Goal: Find specific page/section: Find specific page/section

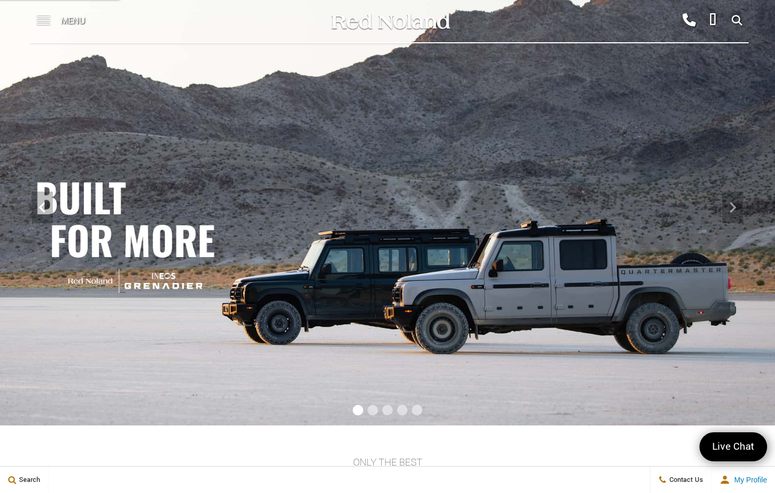
click at [44, 17] on span at bounding box center [43, 16] width 13 height 1
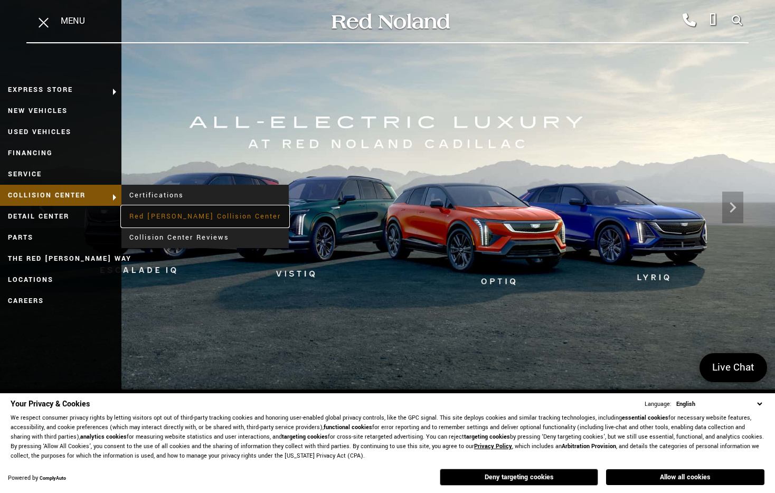
click at [188, 214] on link "Red [PERSON_NAME] Collision Center" at bounding box center [204, 216] width 167 height 21
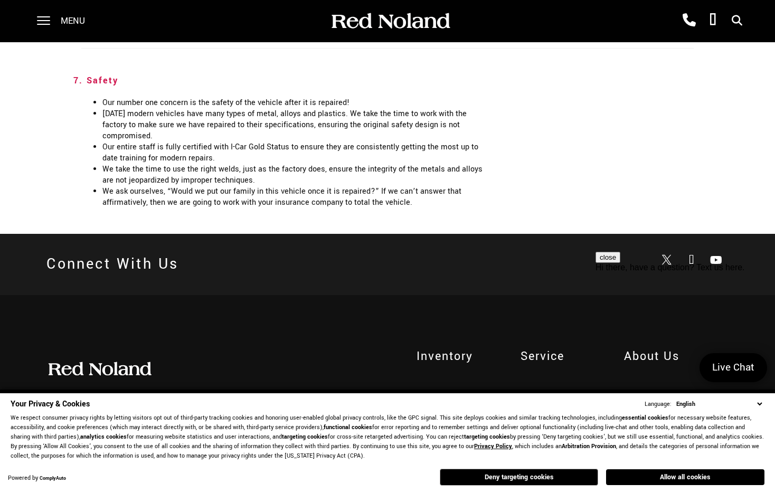
scroll to position [2117, 0]
